Goal: Information Seeking & Learning: Learn about a topic

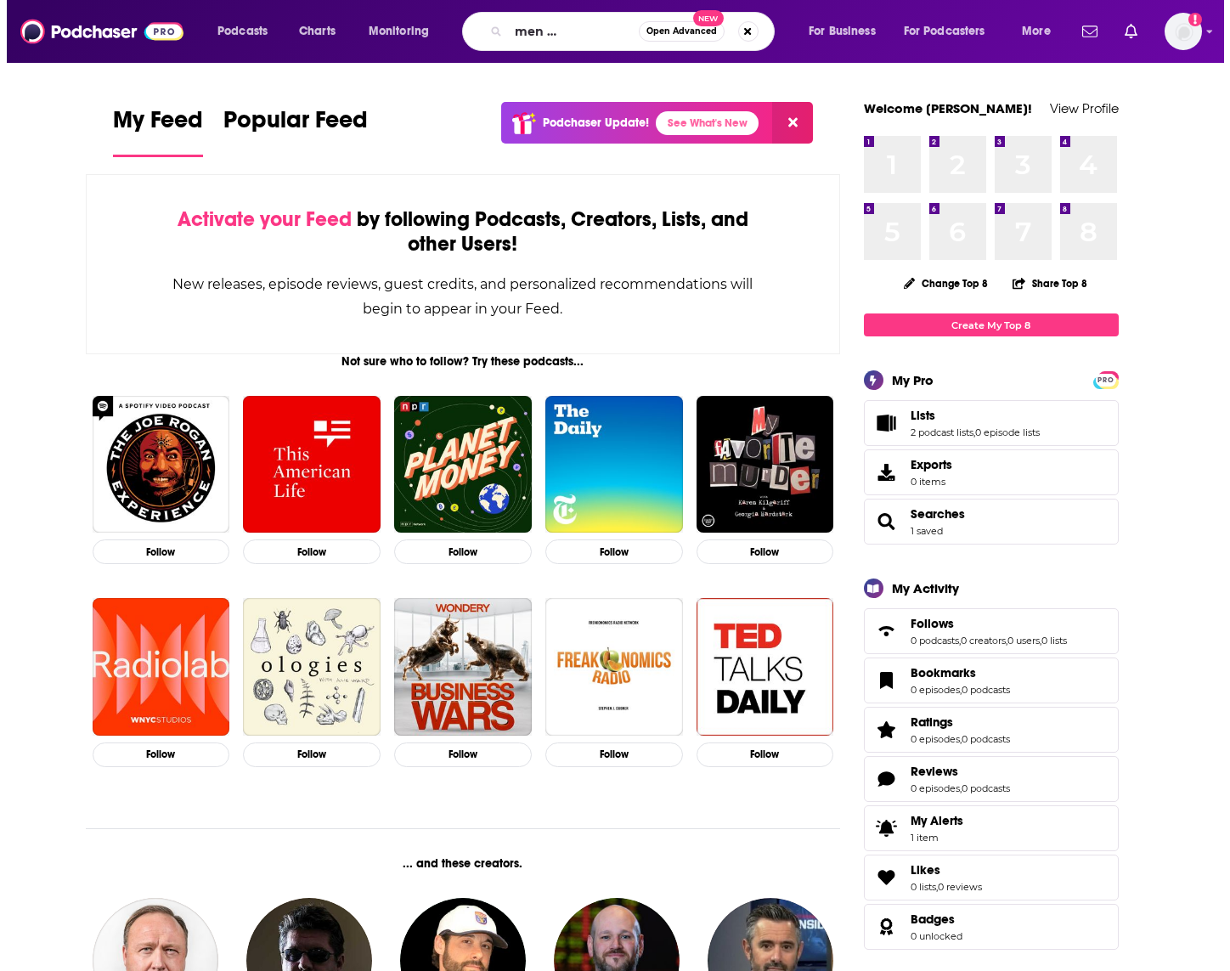
scroll to position [0, 86]
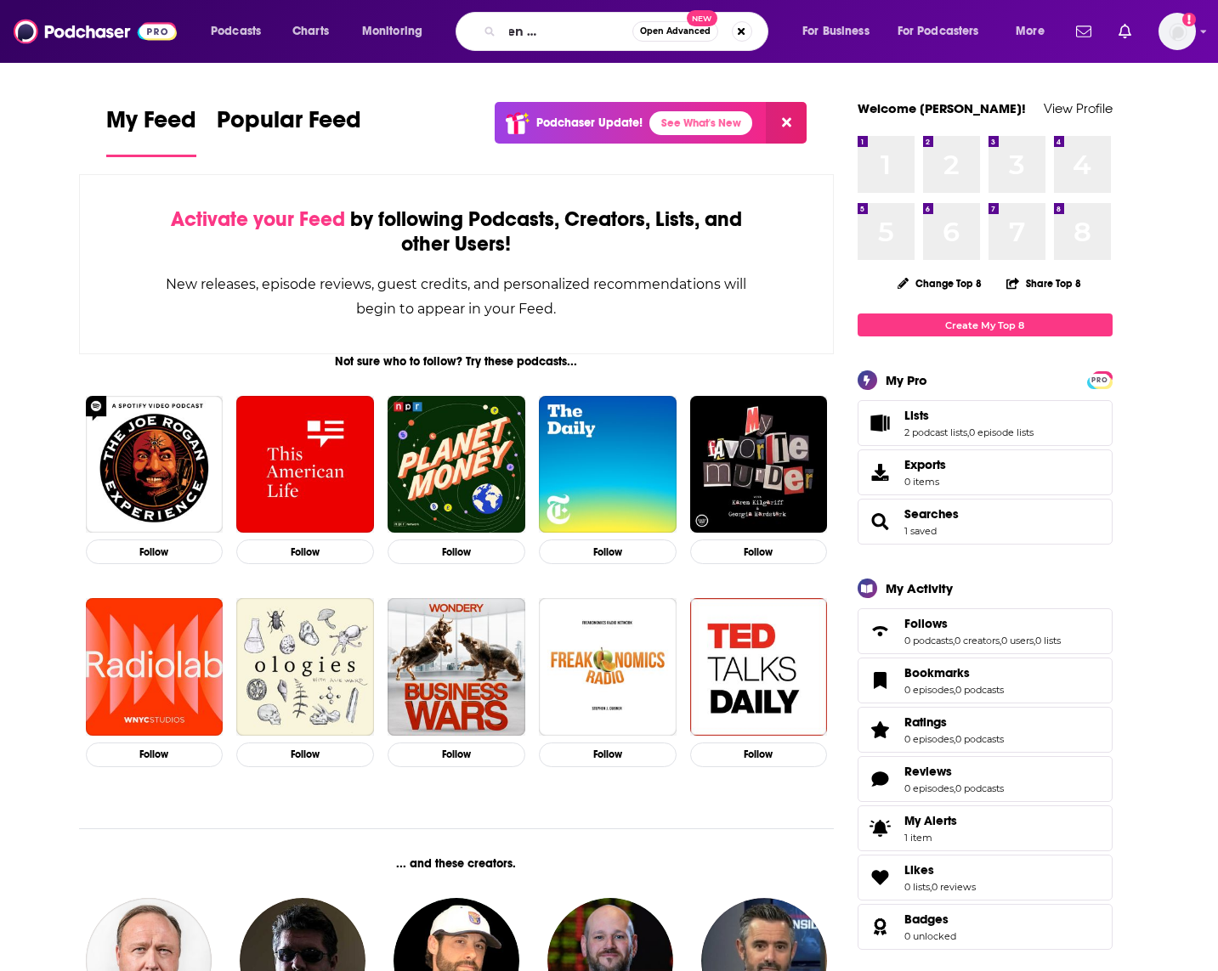
type input "kick-ass women of the carolinas"
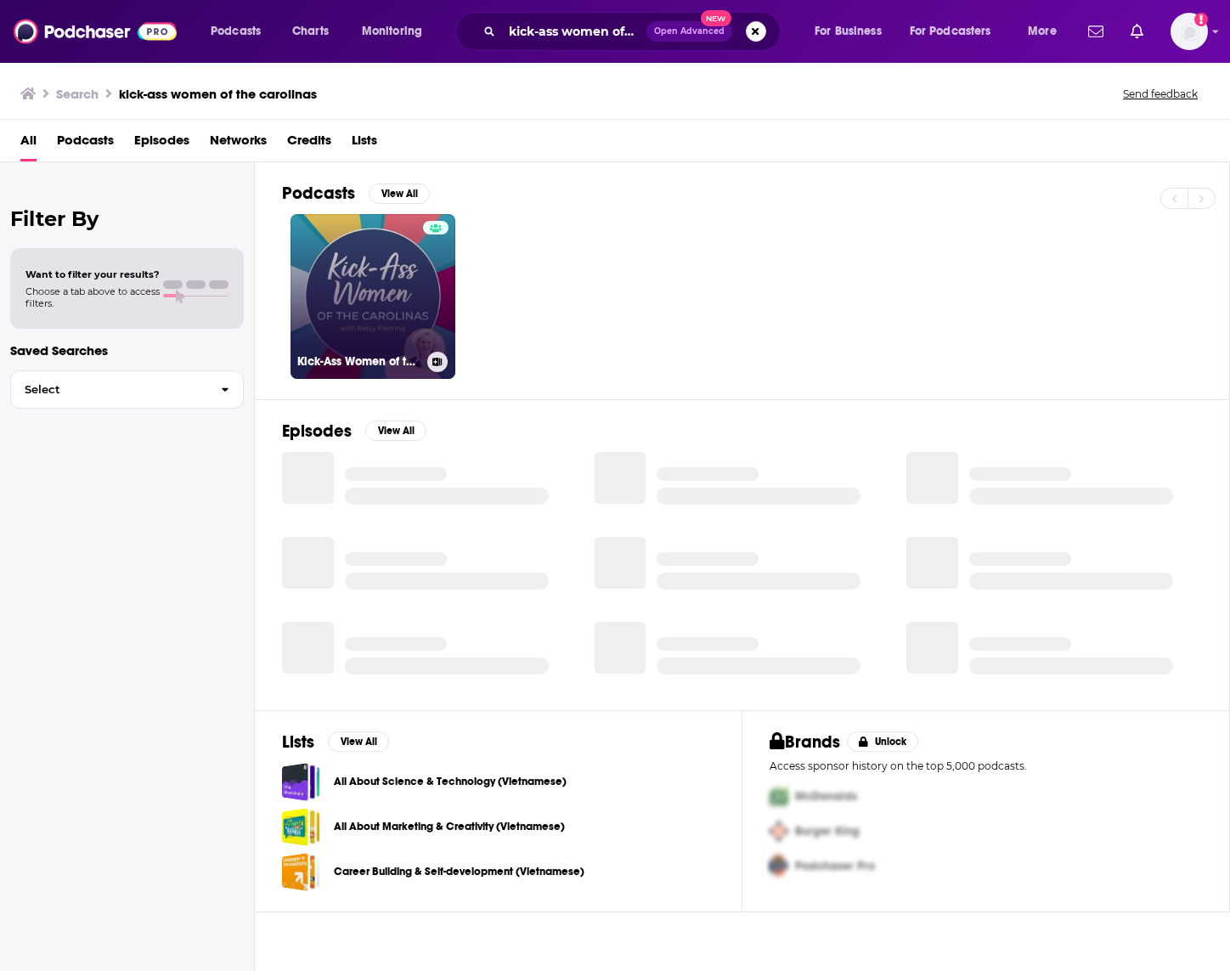
click at [384, 300] on link "Kick-Ass Women of the Carolinas" at bounding box center [373, 296] width 165 height 165
